Goal: Task Accomplishment & Management: Manage account settings

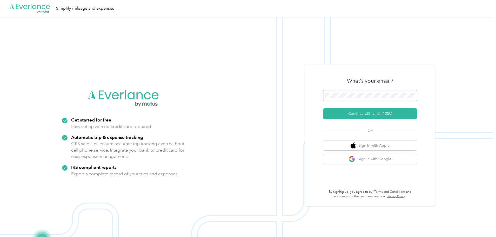
click at [378, 98] on span at bounding box center [371, 95] width 94 height 11
click at [374, 117] on button "Continue with Email / SSO" at bounding box center [371, 113] width 94 height 11
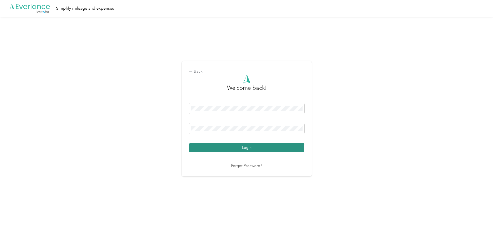
click at [252, 145] on button "Login" at bounding box center [246, 147] width 115 height 9
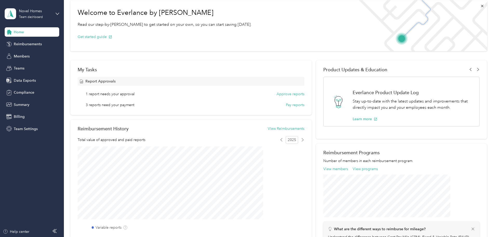
scroll to position [43, 0]
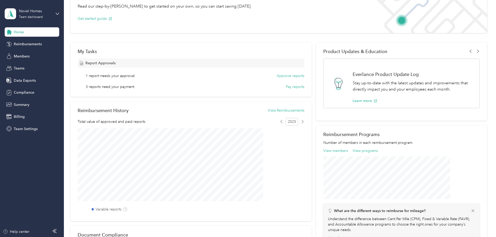
click at [134, 86] on span "3 reports need your payment" at bounding box center [110, 86] width 49 height 5
click at [32, 58] on div "Members" at bounding box center [32, 55] width 55 height 9
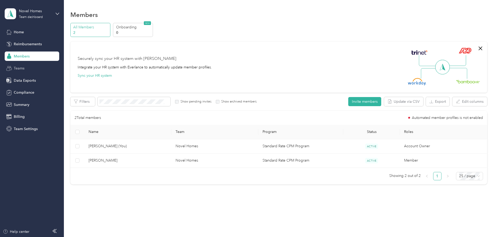
click at [28, 68] on div "Teams" at bounding box center [32, 68] width 55 height 9
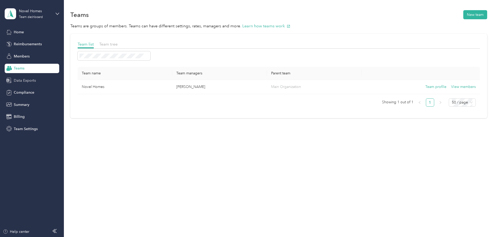
click at [35, 81] on span "Data Exports" at bounding box center [25, 80] width 22 height 5
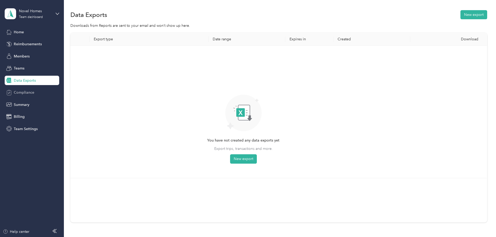
click at [34, 93] on div "Compliance" at bounding box center [32, 92] width 55 height 9
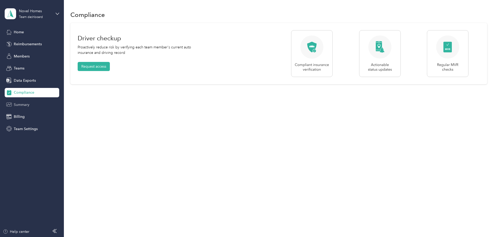
click at [34, 105] on div "Summary" at bounding box center [32, 104] width 55 height 9
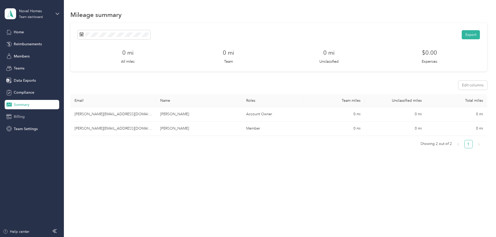
click at [34, 117] on div "Billing" at bounding box center [32, 116] width 55 height 9
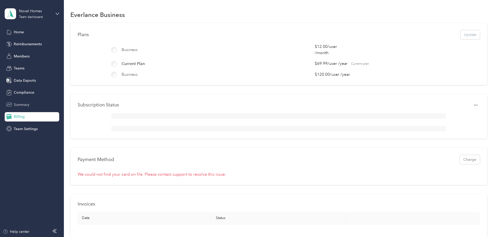
click at [30, 104] on div "Summary" at bounding box center [32, 104] width 55 height 9
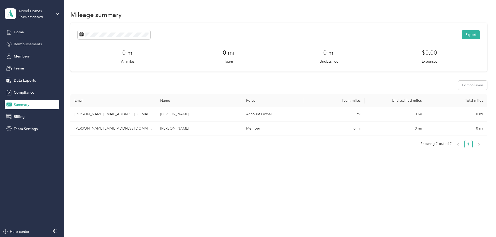
click at [24, 45] on span "Reimbursements" at bounding box center [28, 43] width 28 height 5
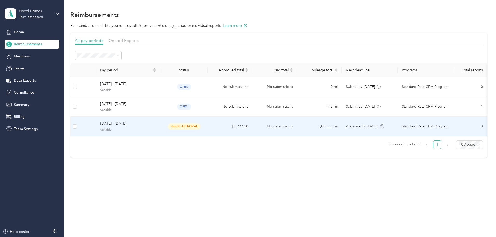
click at [156, 129] on span "Variable" at bounding box center [128, 129] width 56 height 5
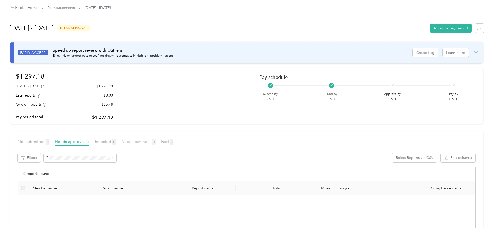
click at [156, 142] on span "Needs payment 3" at bounding box center [138, 141] width 34 height 5
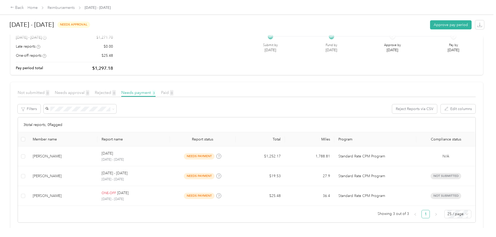
scroll to position [55, 0]
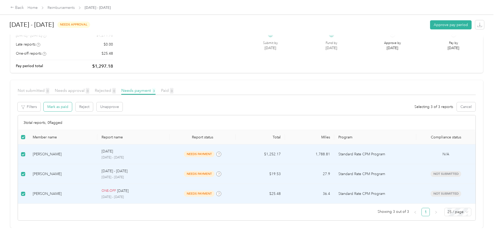
click at [72, 105] on button "Mark as paid" at bounding box center [58, 106] width 28 height 9
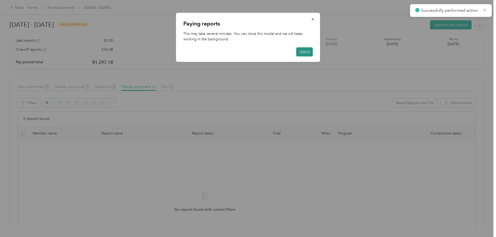
click at [308, 51] on button "Got it" at bounding box center [305, 51] width 17 height 9
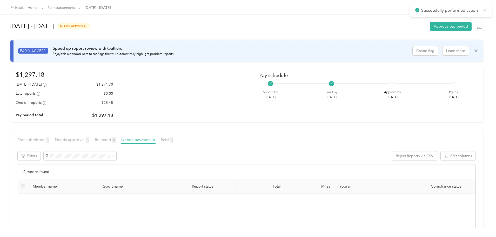
scroll to position [0, 0]
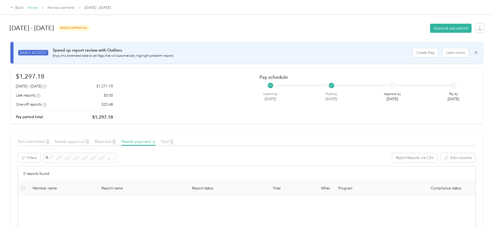
click at [38, 9] on link "Home" at bounding box center [33, 7] width 10 height 4
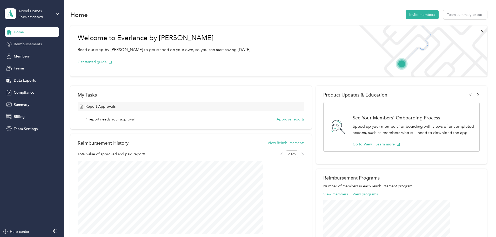
click at [38, 43] on span "Reimbursements" at bounding box center [28, 43] width 28 height 5
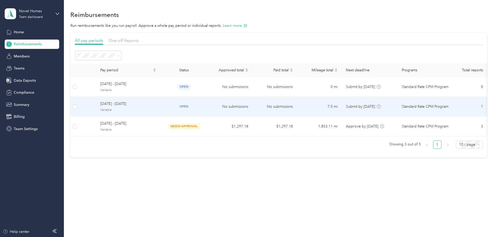
click at [156, 106] on span "[DATE] - [DATE]" at bounding box center [128, 104] width 56 height 6
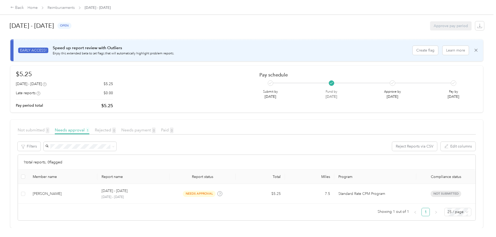
scroll to position [6, 0]
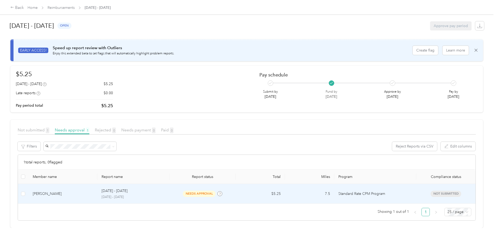
click at [145, 195] on p "[DATE] - [DATE]" at bounding box center [134, 197] width 64 height 5
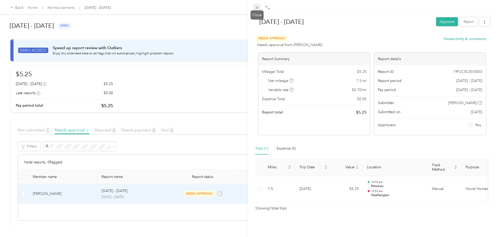
click at [255, 8] on span at bounding box center [257, 7] width 7 height 7
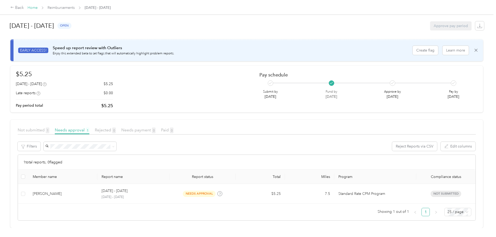
click at [38, 9] on link "Home" at bounding box center [33, 7] width 10 height 4
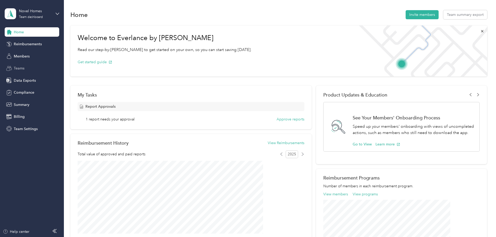
click at [25, 64] on div "Teams" at bounding box center [32, 68] width 55 height 9
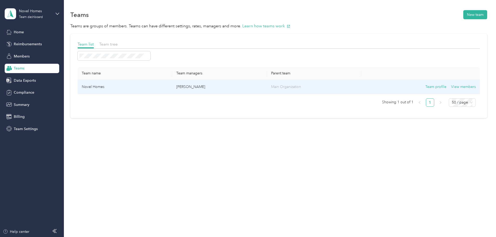
click at [150, 85] on td "Novel Homes" at bounding box center [125, 87] width 95 height 14
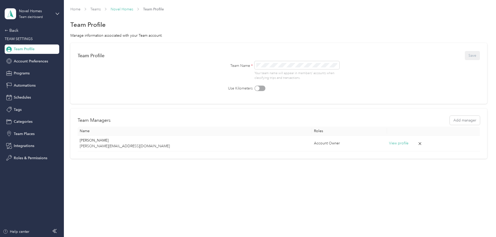
click at [133, 9] on link "Novel Homes" at bounding box center [122, 9] width 23 height 4
click at [101, 11] on link "Teams" at bounding box center [95, 9] width 10 height 4
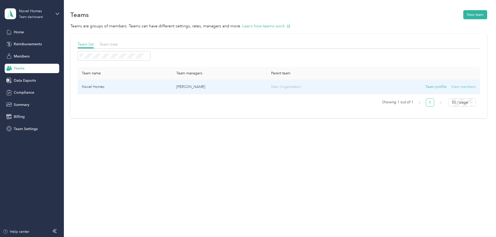
click at [451, 87] on button "View members" at bounding box center [463, 87] width 25 height 6
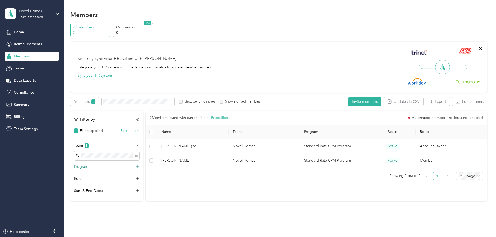
click at [140, 165] on icon at bounding box center [137, 166] width 5 height 5
click at [140, 166] on icon at bounding box center [138, 166] width 4 height 4
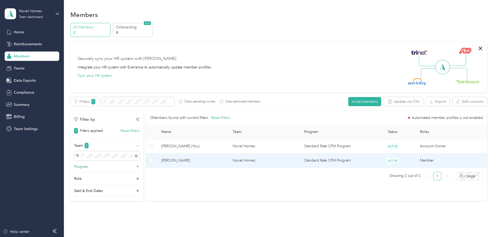
click at [225, 161] on span "[PERSON_NAME]" at bounding box center [192, 160] width 63 height 6
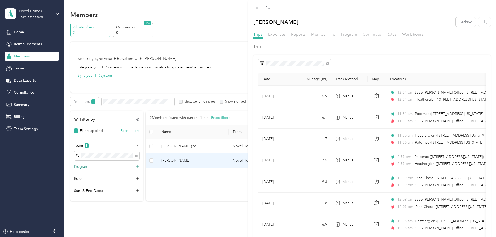
click at [377, 36] on span "Commute" at bounding box center [372, 34] width 19 height 5
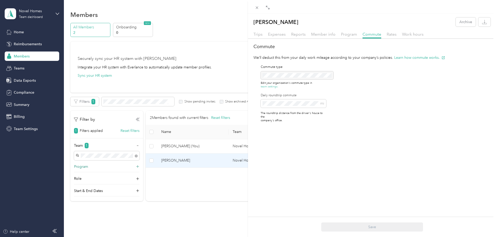
click at [275, 86] on button "team settings." at bounding box center [270, 87] width 18 height 4
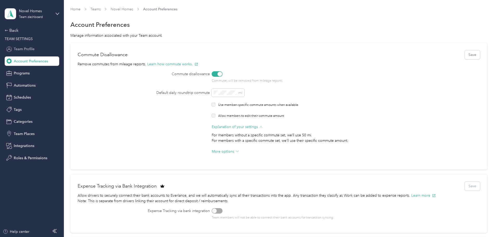
click at [26, 49] on span "Team Profile" at bounding box center [24, 48] width 21 height 5
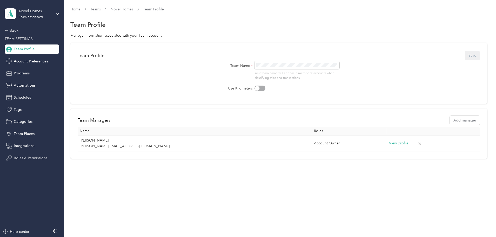
click at [25, 156] on span "Roles & Permissions" at bounding box center [31, 157] width 34 height 5
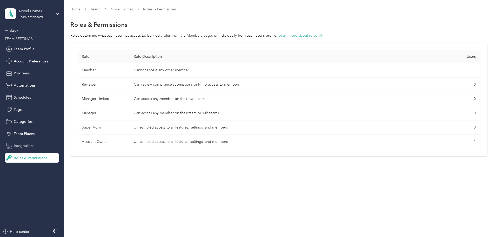
click at [27, 143] on span "Integrations" at bounding box center [24, 145] width 21 height 5
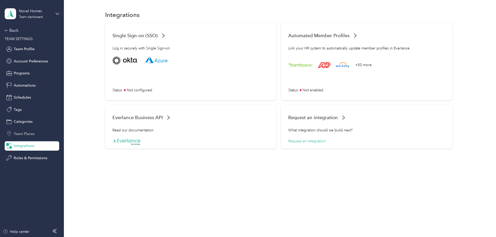
click at [26, 132] on span "Team Places" at bounding box center [24, 133] width 21 height 5
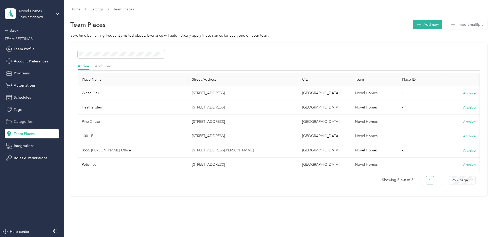
click at [26, 122] on span "Categories" at bounding box center [23, 121] width 19 height 5
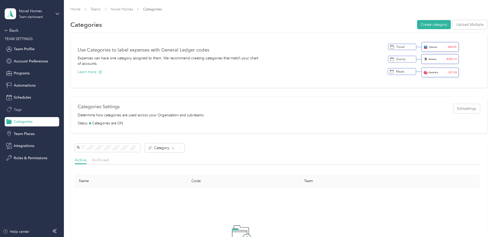
click at [25, 109] on div "Tags" at bounding box center [32, 109] width 55 height 9
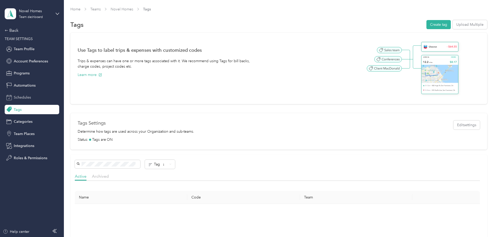
click at [33, 96] on div "Schedules" at bounding box center [32, 97] width 55 height 9
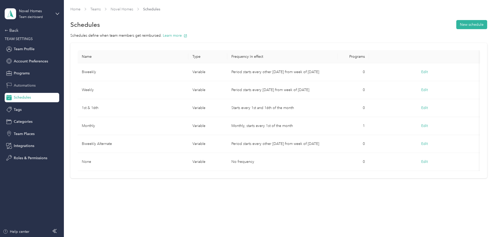
click at [31, 86] on span "Automations" at bounding box center [25, 85] width 22 height 5
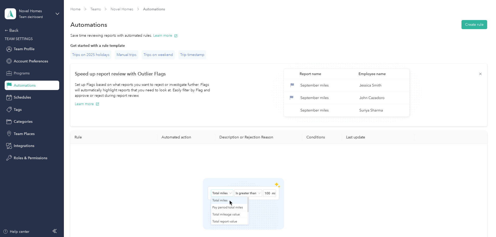
click at [27, 73] on span "Programs" at bounding box center [22, 72] width 16 height 5
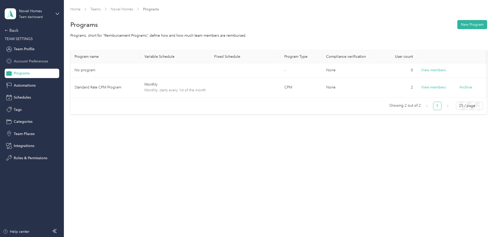
click at [31, 61] on span "Account Preferences" at bounding box center [31, 60] width 34 height 5
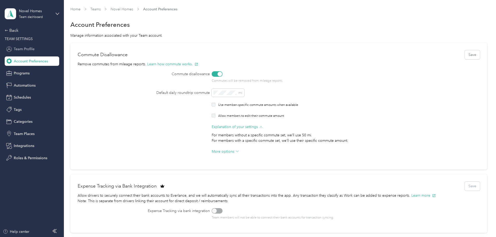
click at [23, 51] on span "Team Profile" at bounding box center [24, 48] width 21 height 5
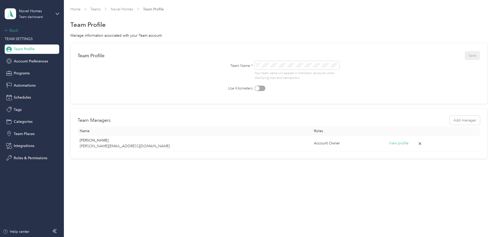
click at [18, 30] on div "Back" at bounding box center [31, 30] width 52 height 6
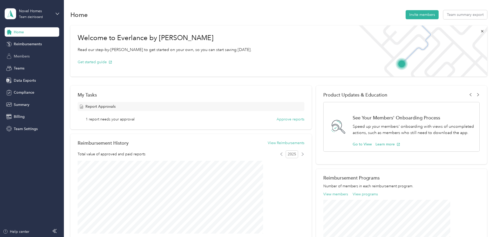
click at [29, 56] on span "Members" at bounding box center [22, 56] width 16 height 5
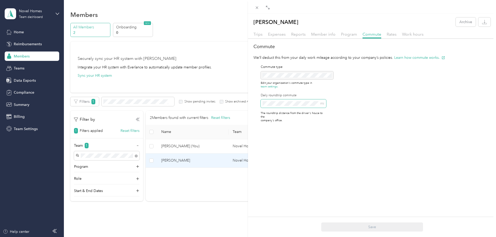
click at [258, 102] on div "Commute type Edit your organization's commute type in team settings. Daily roun…" at bounding box center [290, 93] width 73 height 67
click at [351, 115] on div "Commute We’ll deduct this from your daily work mileage according to your compan…" at bounding box center [372, 84] width 248 height 83
click at [394, 227] on button "Save" at bounding box center [372, 226] width 102 height 9
click at [348, 35] on span "Program" at bounding box center [349, 34] width 16 height 5
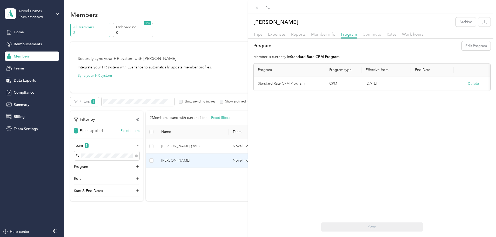
click at [380, 34] on span "Commute" at bounding box center [372, 34] width 19 height 5
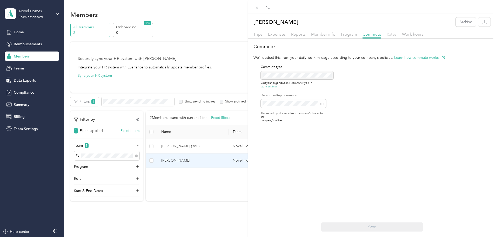
click at [390, 34] on span "Rates" at bounding box center [392, 34] width 10 height 5
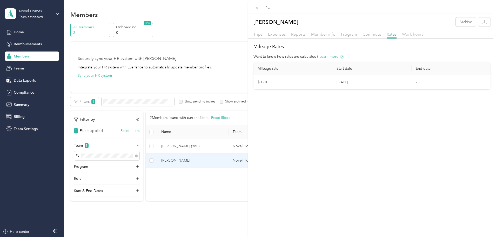
click at [412, 36] on span "Work hours" at bounding box center [413, 34] width 22 height 5
click at [293, 35] on span "Reports" at bounding box center [298, 34] width 15 height 5
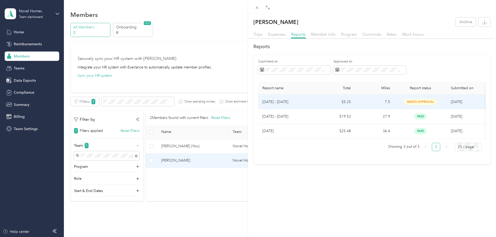
click at [301, 100] on p "[DATE] - [DATE]" at bounding box center [286, 102] width 49 height 6
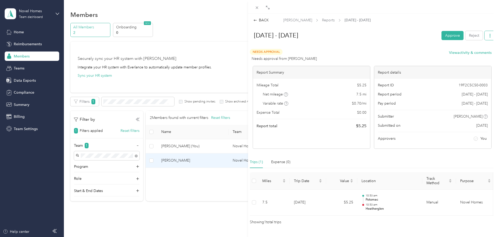
click at [489, 36] on icon "button" at bounding box center [491, 36] width 4 height 4
click at [418, 45] on div at bounding box center [372, 46] width 247 height 5
click at [425, 51] on div "Needs Approval Needs approval from [PERSON_NAME] View activity & comments" at bounding box center [371, 55] width 242 height 12
click at [464, 18] on div "BACK [PERSON_NAME] Reports [DATE] - [DATE]" at bounding box center [372, 19] width 248 height 5
click at [485, 36] on button "button" at bounding box center [490, 35] width 11 height 9
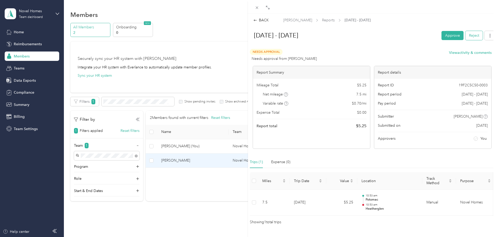
click at [473, 36] on button "Reject" at bounding box center [474, 35] width 17 height 9
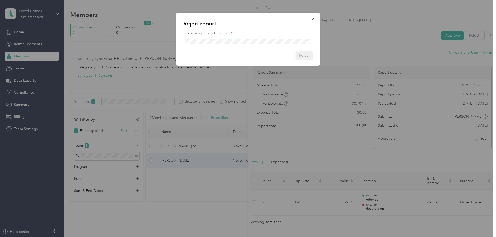
click at [258, 44] on span at bounding box center [248, 41] width 130 height 8
click at [305, 58] on button "Reject" at bounding box center [304, 55] width 17 height 9
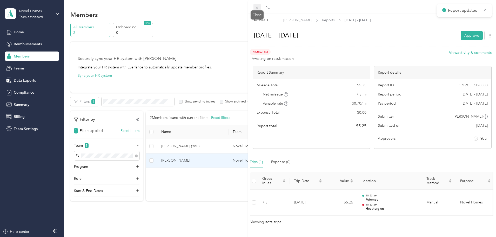
click at [256, 8] on icon at bounding box center [257, 7] width 4 height 4
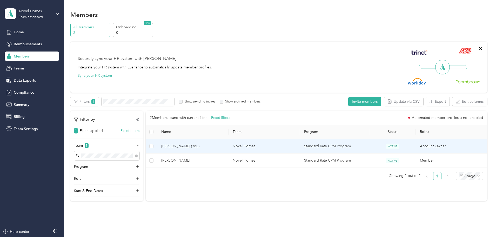
click at [225, 149] on td "[PERSON_NAME] (You)" at bounding box center [192, 146] width 71 height 14
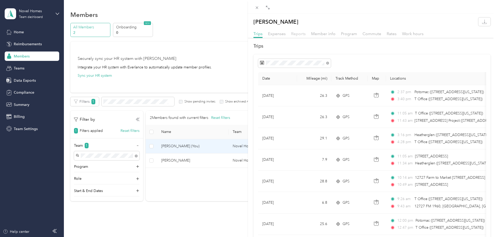
click at [301, 35] on span "Reports" at bounding box center [298, 33] width 15 height 5
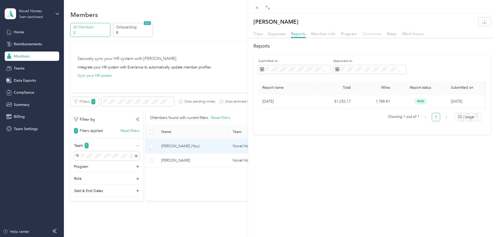
click at [365, 34] on span "Commute" at bounding box center [372, 33] width 19 height 5
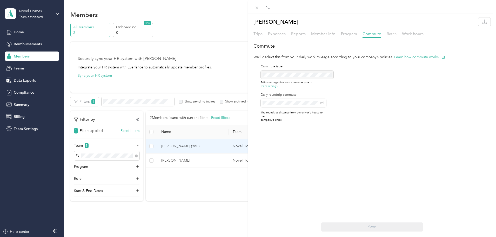
click at [391, 34] on span "Rates" at bounding box center [392, 33] width 10 height 5
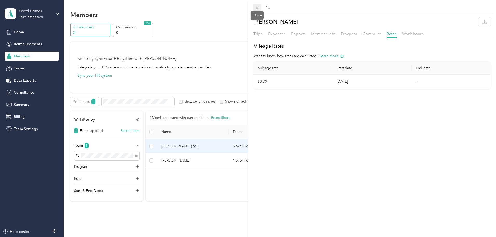
click at [258, 9] on icon at bounding box center [257, 7] width 3 height 3
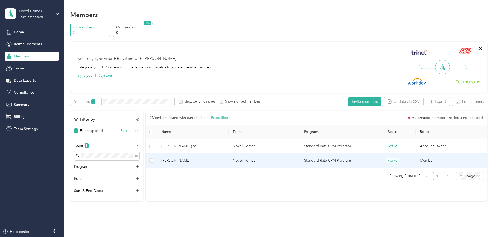
click at [214, 162] on span "[PERSON_NAME]" at bounding box center [192, 160] width 63 height 6
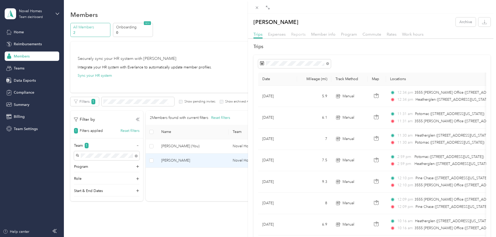
click at [305, 36] on span "Reports" at bounding box center [298, 34] width 15 height 5
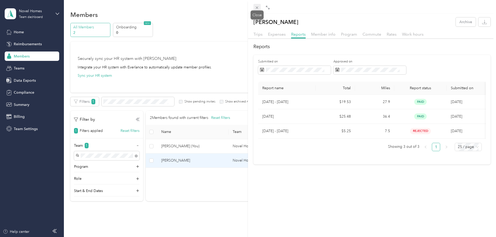
click at [259, 8] on icon at bounding box center [257, 7] width 4 height 4
